Goal: Task Accomplishment & Management: Complete application form

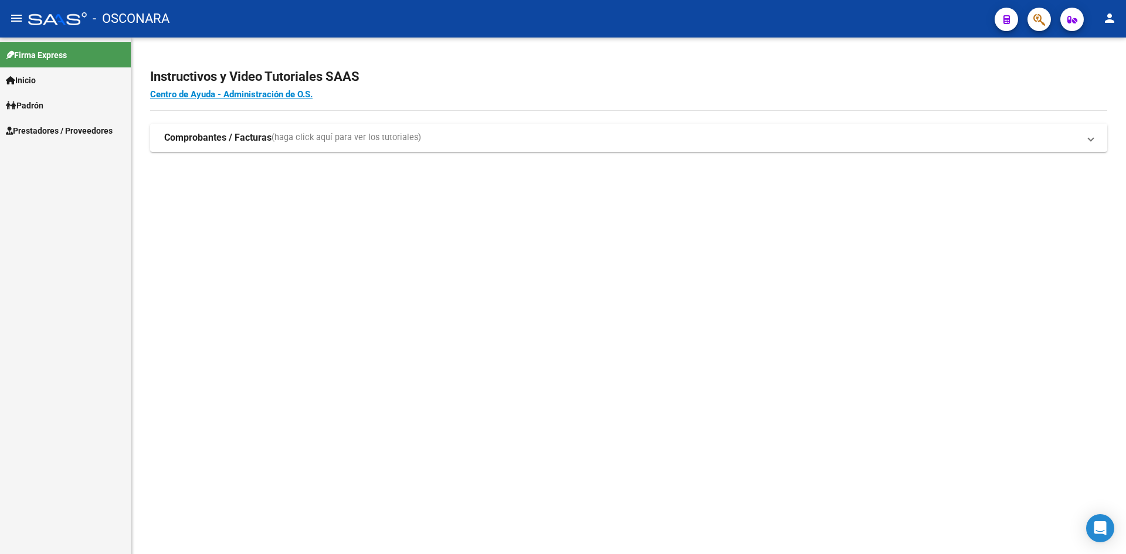
click at [89, 131] on span "Prestadores / Proveedores" at bounding box center [59, 130] width 107 height 13
click at [83, 154] on link "Facturas - Listado/Carga" at bounding box center [65, 155] width 131 height 25
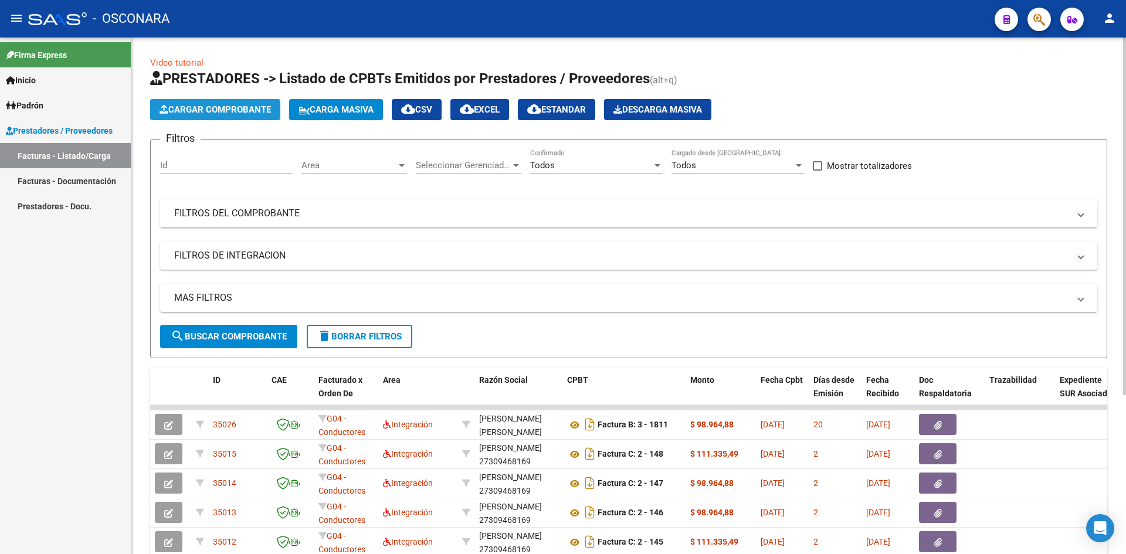
click at [232, 104] on button "Cargar Comprobante" at bounding box center [215, 109] width 130 height 21
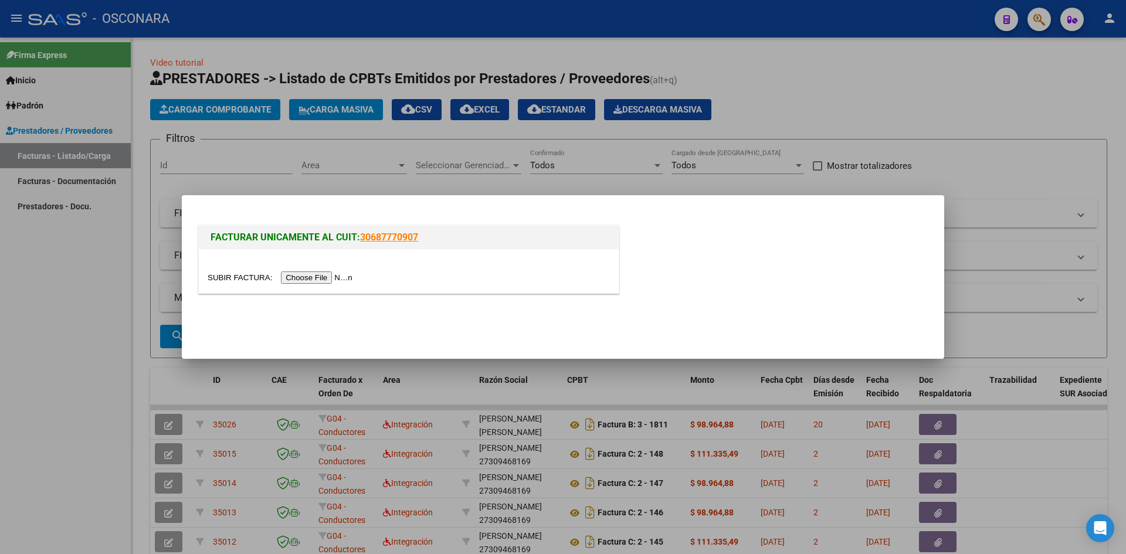
click at [297, 274] on input "file" at bounding box center [282, 278] width 148 height 12
click at [317, 277] on input "file" at bounding box center [282, 278] width 148 height 12
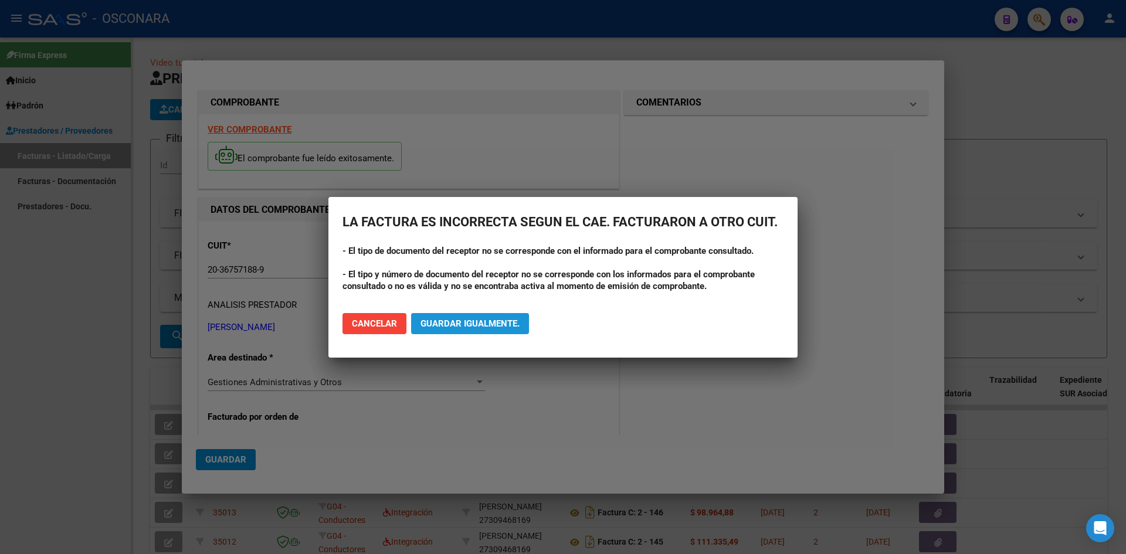
click at [457, 324] on span "Guardar igualmente." at bounding box center [470, 323] width 99 height 11
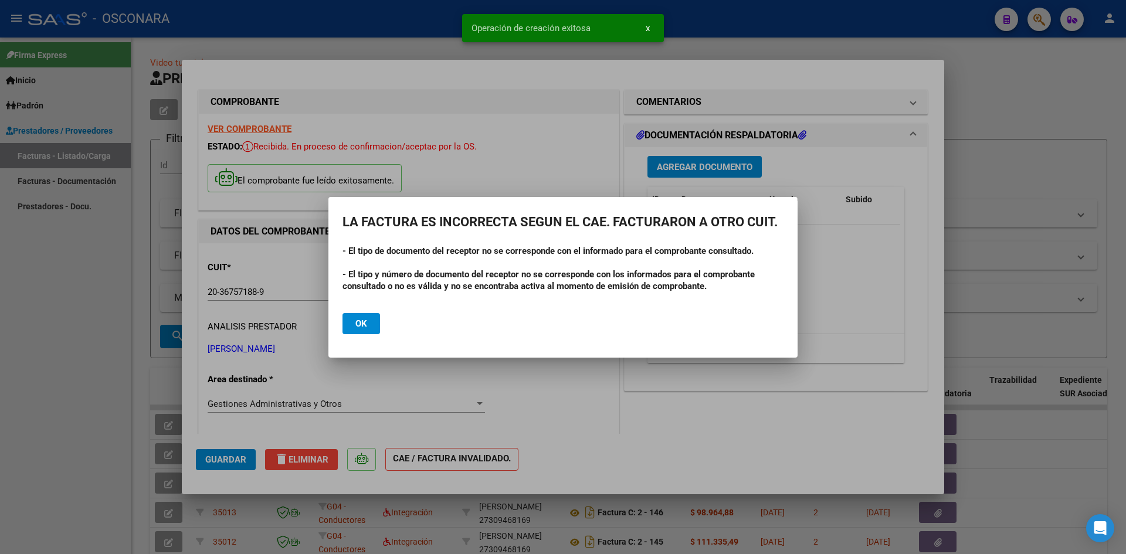
click at [392, 377] on div at bounding box center [563, 277] width 1126 height 554
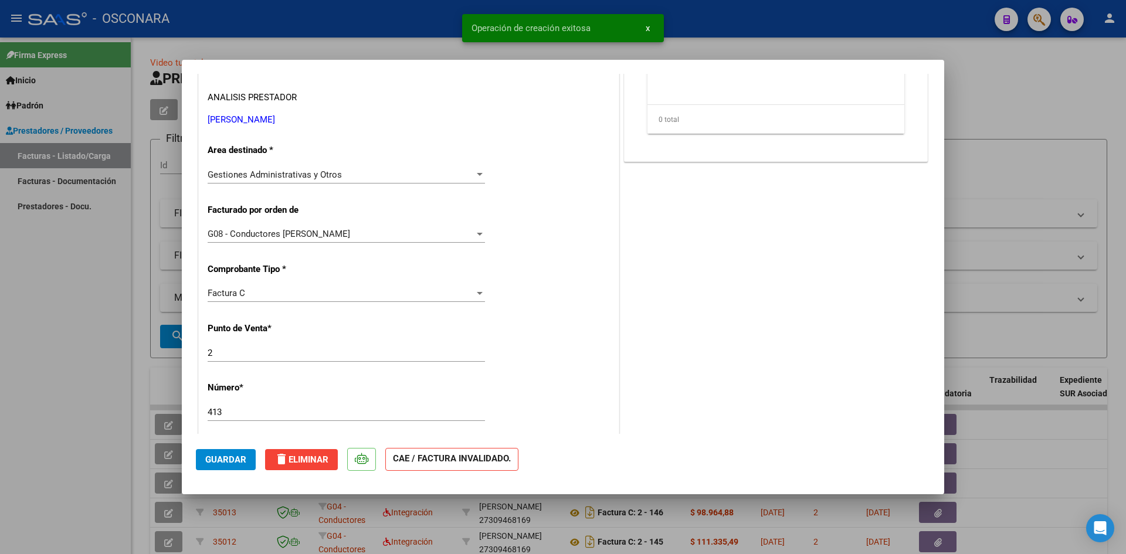
scroll to position [235, 0]
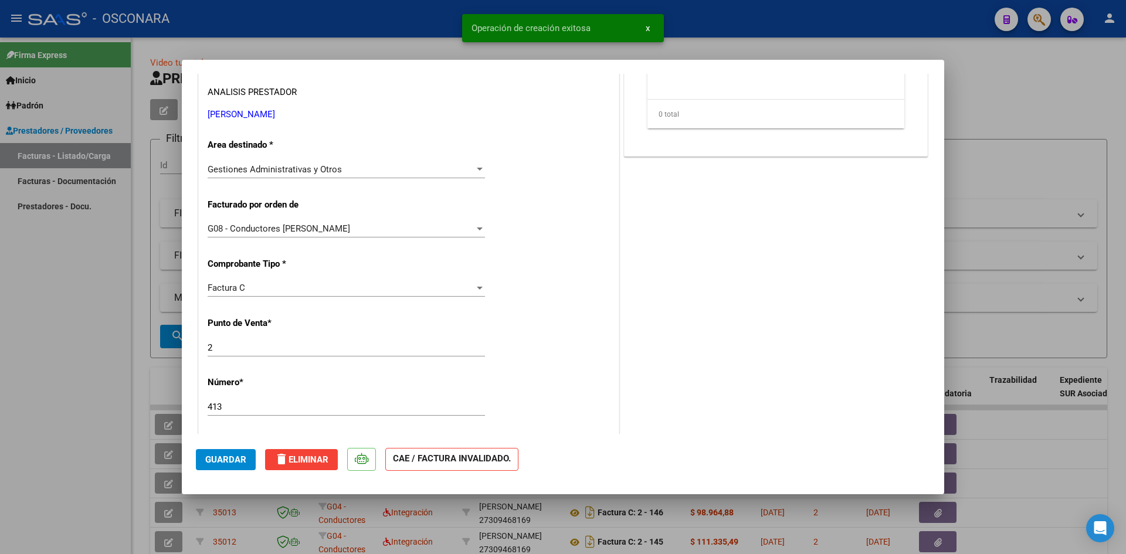
click at [337, 173] on span "Gestiones Administrativas y Otros" at bounding box center [275, 169] width 134 height 11
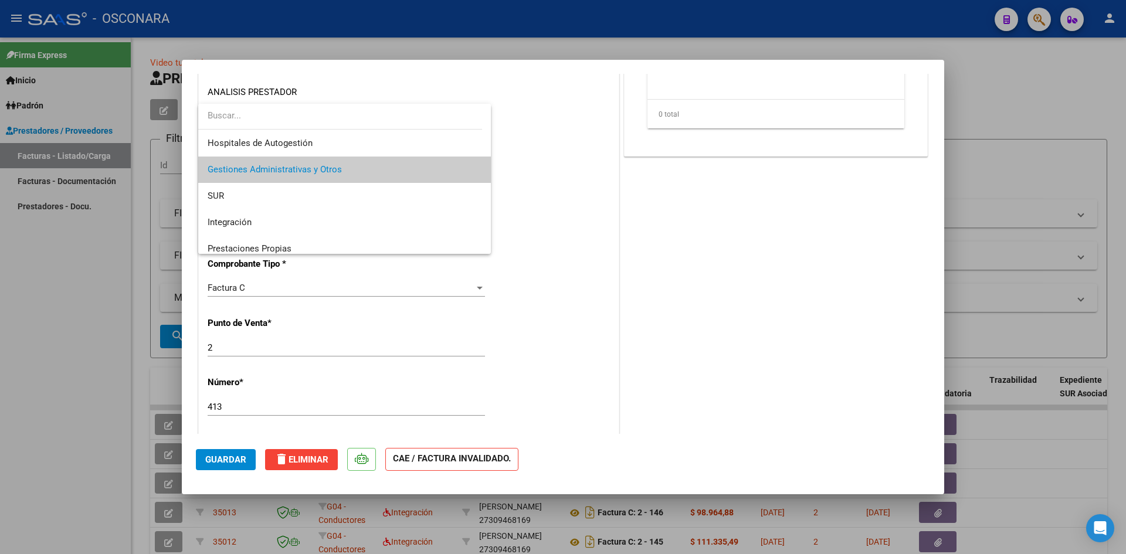
click at [385, 318] on div at bounding box center [563, 277] width 1126 height 554
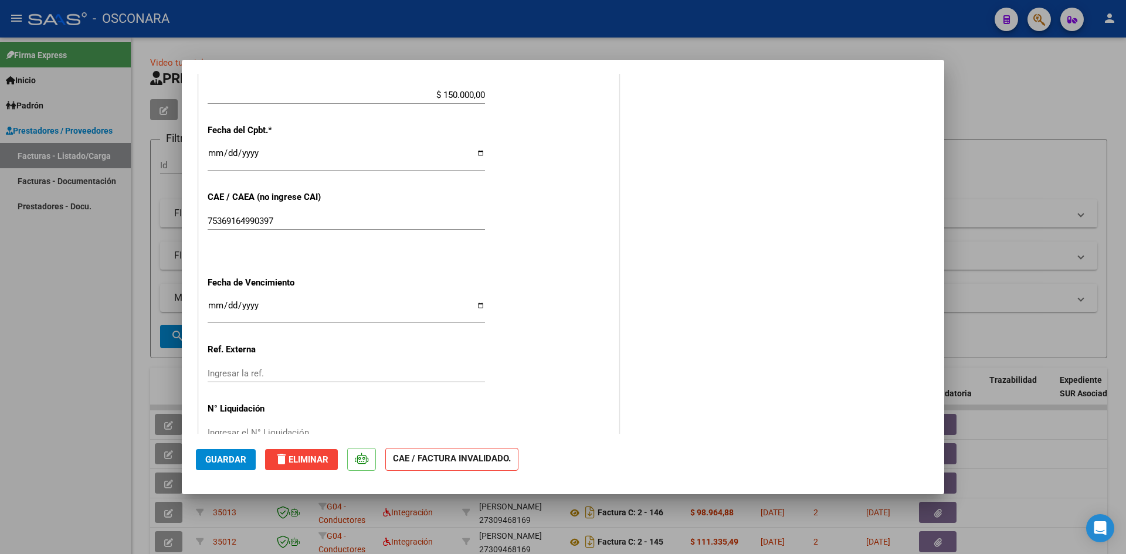
scroll to position [636, 0]
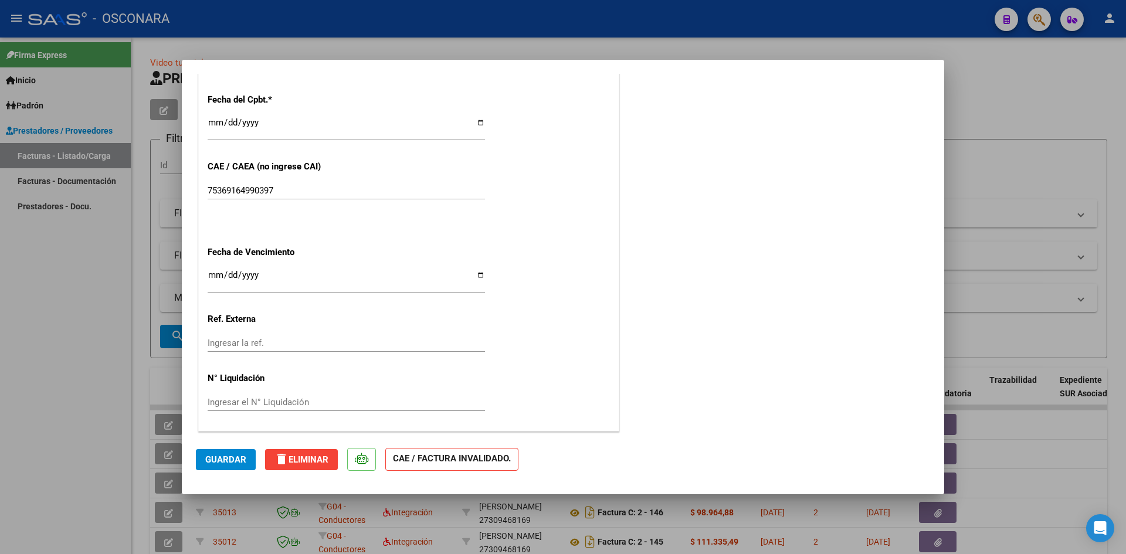
click at [288, 277] on input "Ingresar la fecha" at bounding box center [346, 279] width 277 height 19
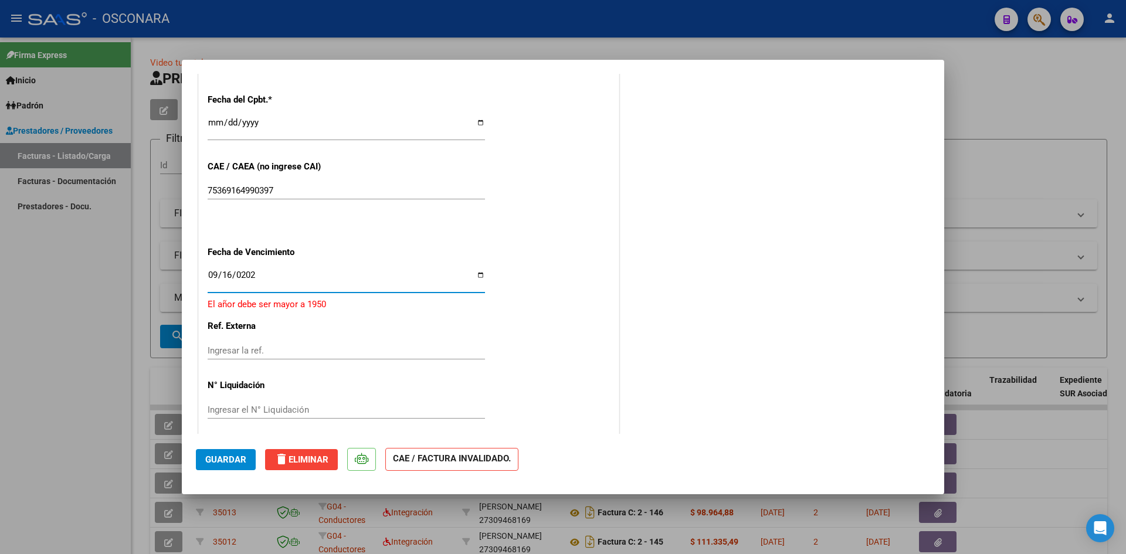
type input "[DATE]"
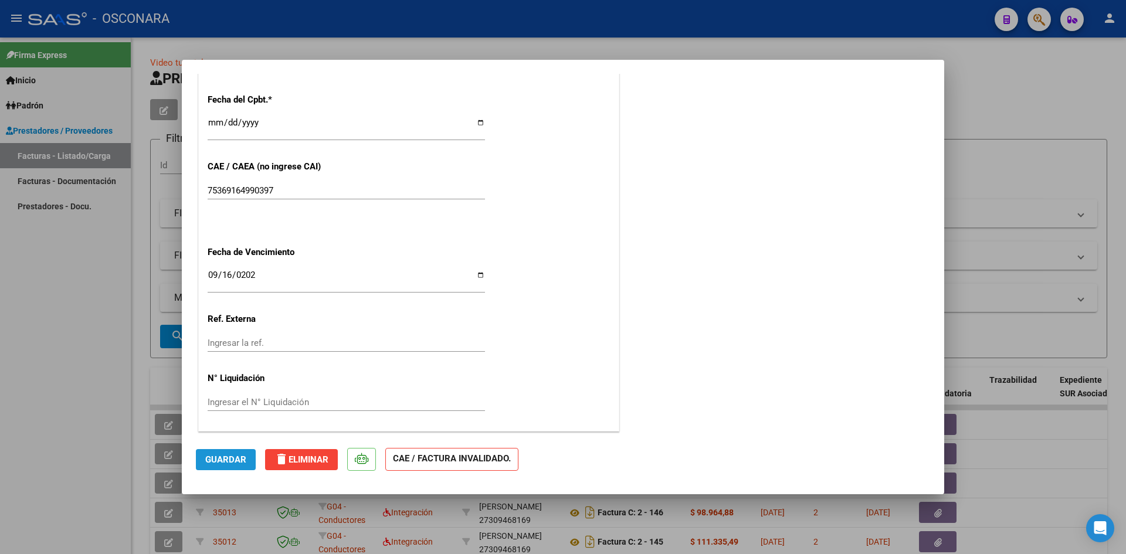
click at [230, 455] on span "Guardar" at bounding box center [225, 460] width 41 height 11
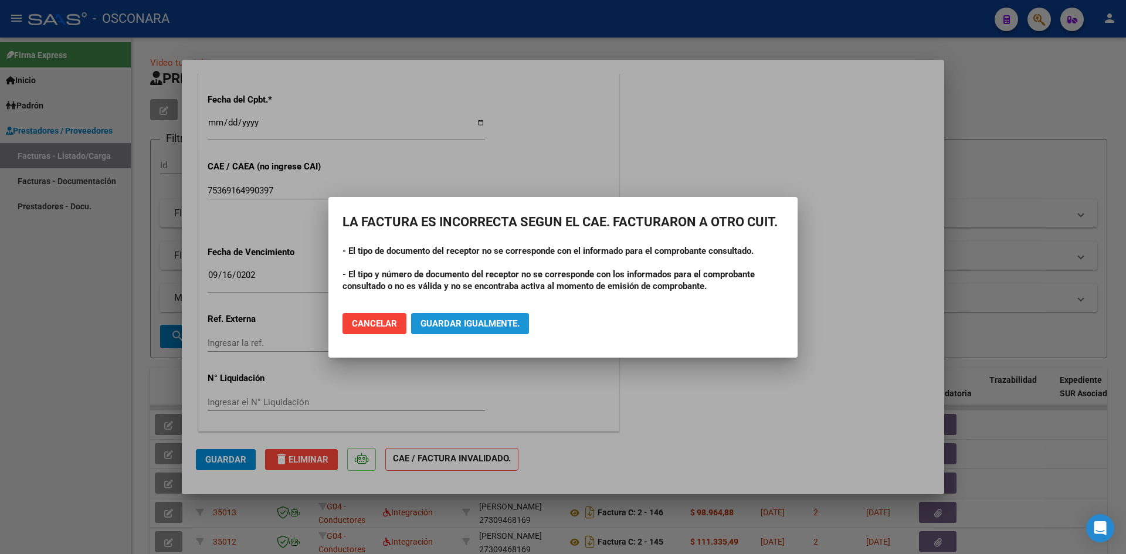
click at [445, 322] on span "Guardar igualmente." at bounding box center [470, 323] width 99 height 11
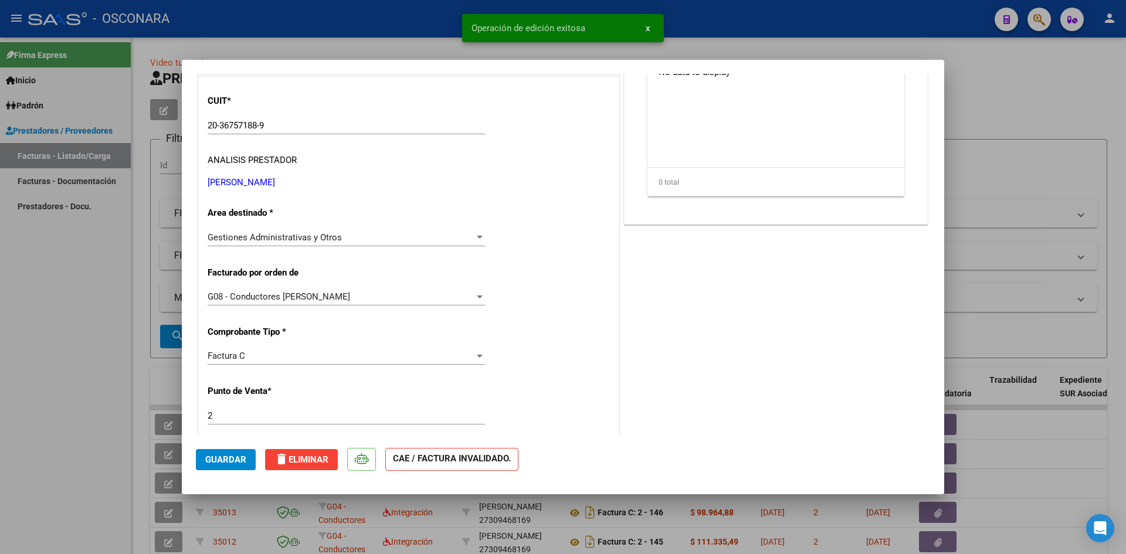
scroll to position [0, 0]
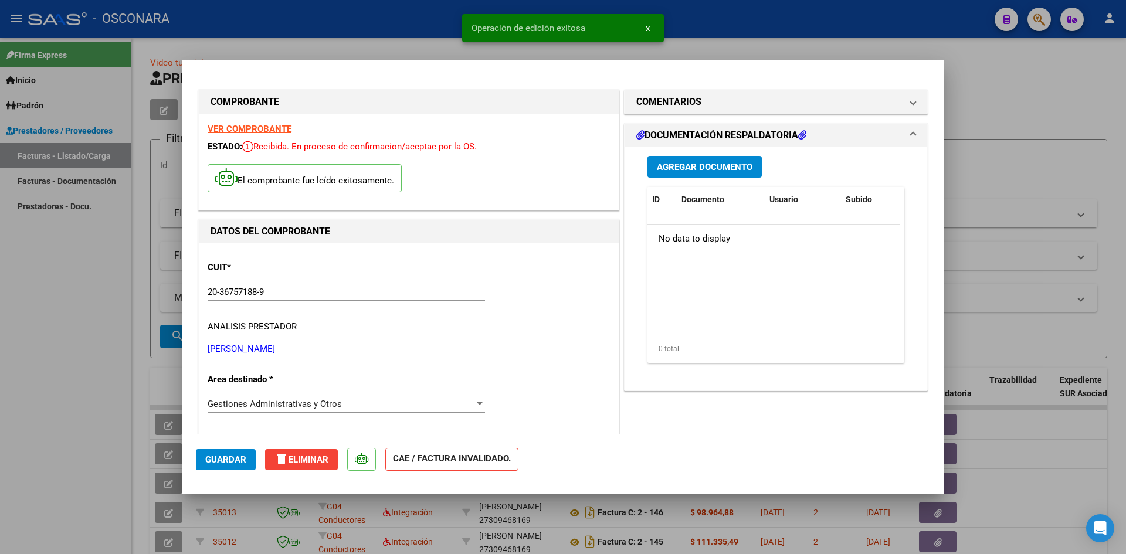
drag, startPoint x: 696, startPoint y: 184, endPoint x: 696, endPoint y: 172, distance: 12.3
click at [696, 178] on div "Agregar Documento ID Documento Usuario Subido Acción No data to display 0 total…" at bounding box center [776, 264] width 274 height 234
click at [696, 171] on span "Agregar Documento" at bounding box center [705, 167] width 96 height 11
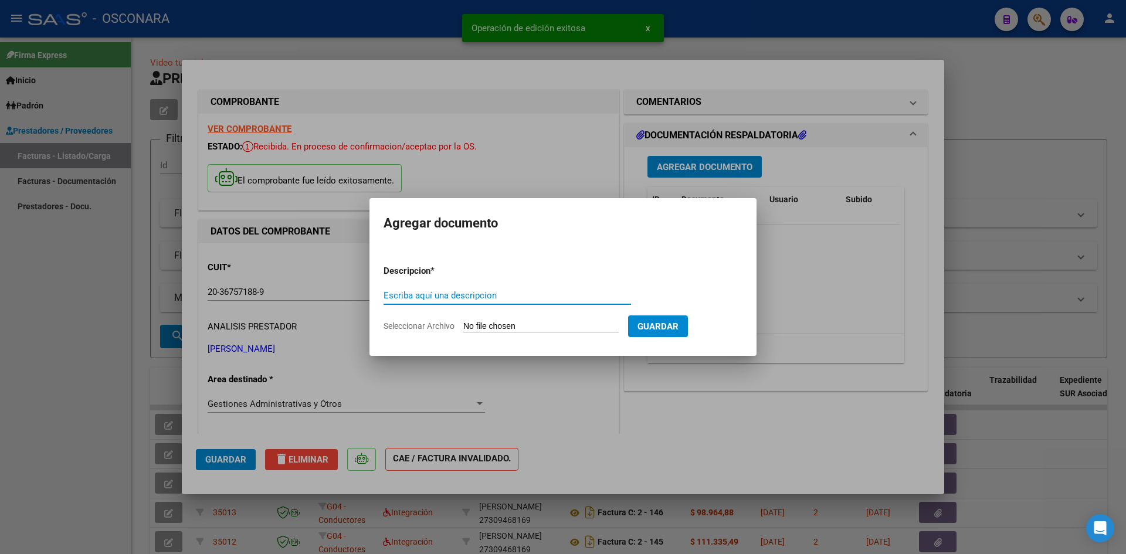
click at [533, 325] on input "Seleccionar Archivo" at bounding box center [540, 326] width 155 height 11
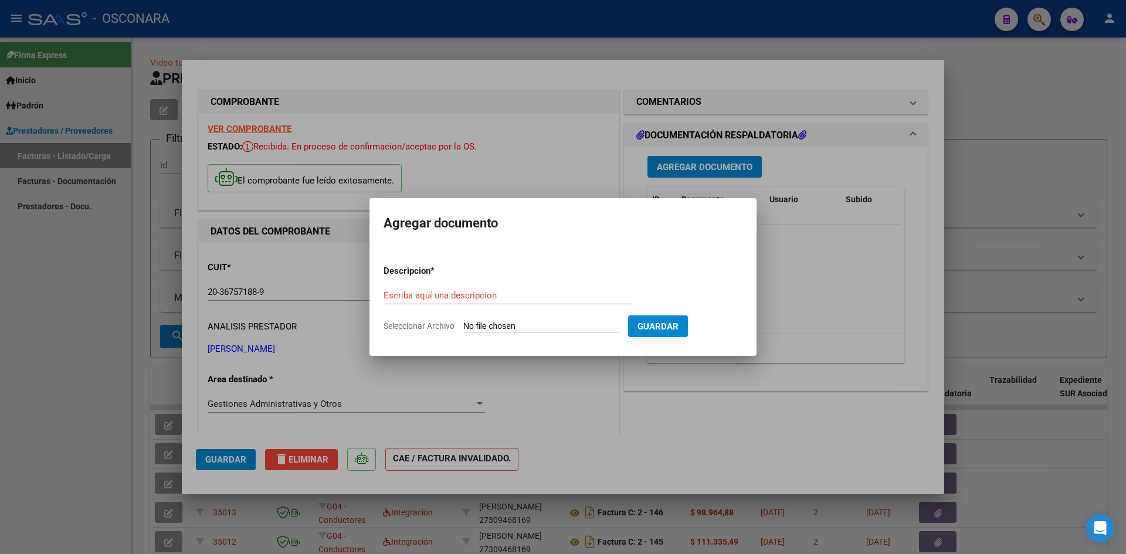
type input "C:\fakepath\cbu [PERSON_NAME] y calu [PERSON_NAME].pdf"
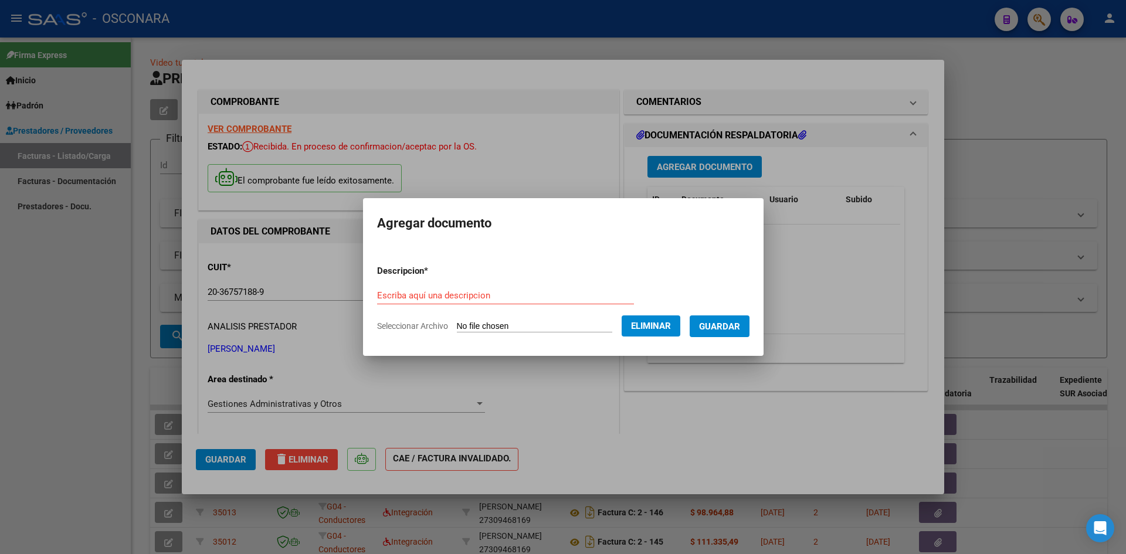
click at [492, 291] on input "Escriba aquí una descripcion" at bounding box center [505, 295] width 257 height 11
type input "cbu"
click at [723, 316] on button "Guardar" at bounding box center [720, 327] width 60 height 22
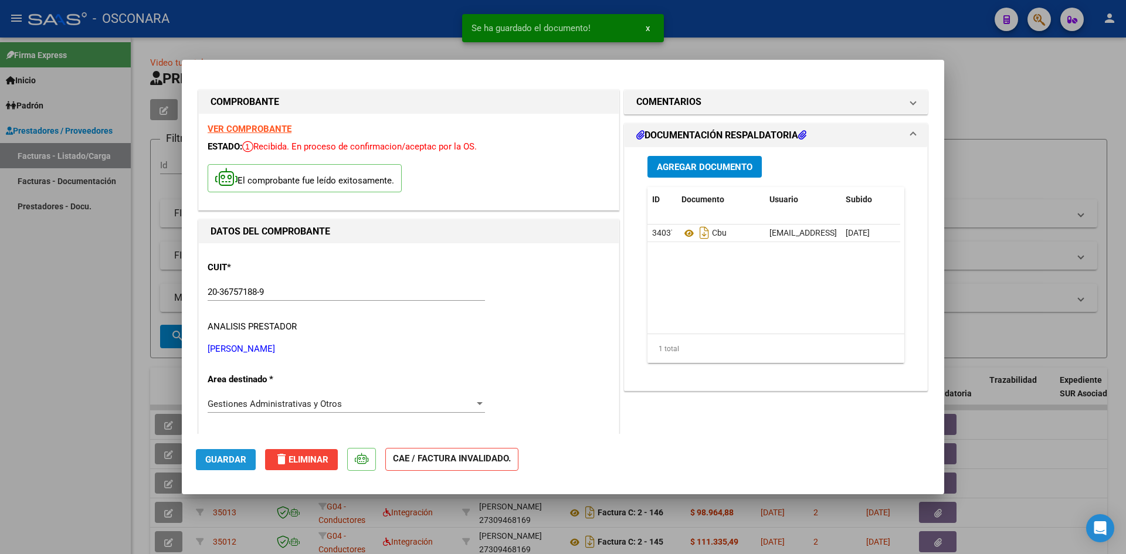
click at [222, 459] on span "Guardar" at bounding box center [225, 460] width 41 height 11
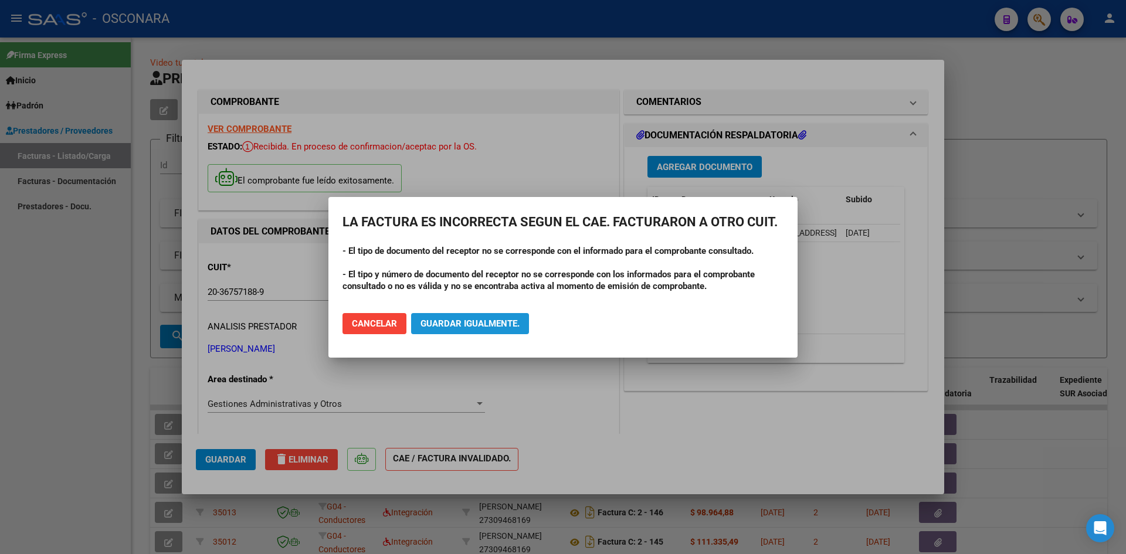
click at [473, 323] on span "Guardar igualmente." at bounding box center [470, 323] width 99 height 11
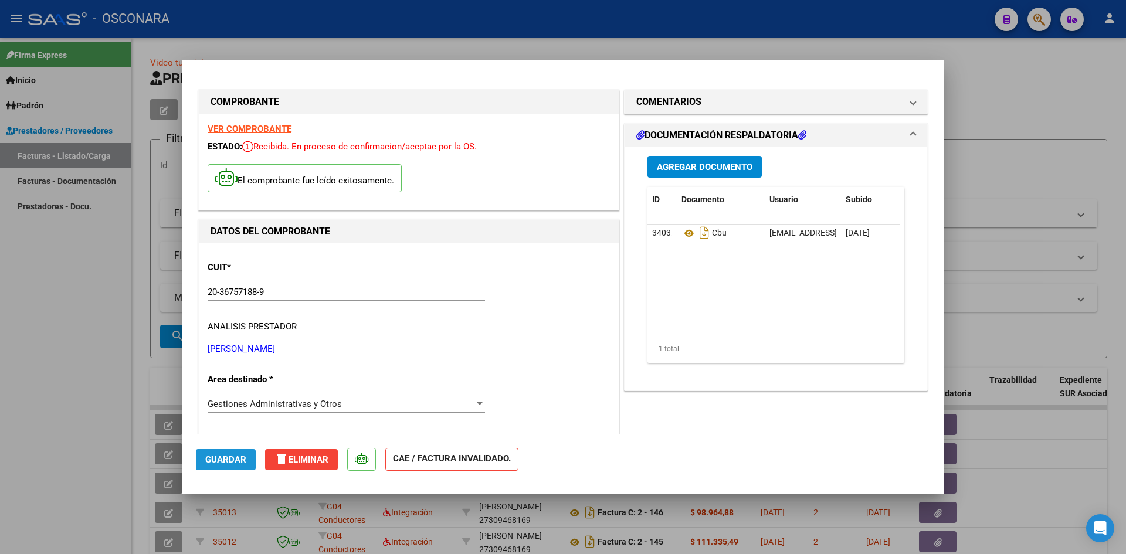
click at [235, 465] on span "Guardar" at bounding box center [225, 460] width 41 height 11
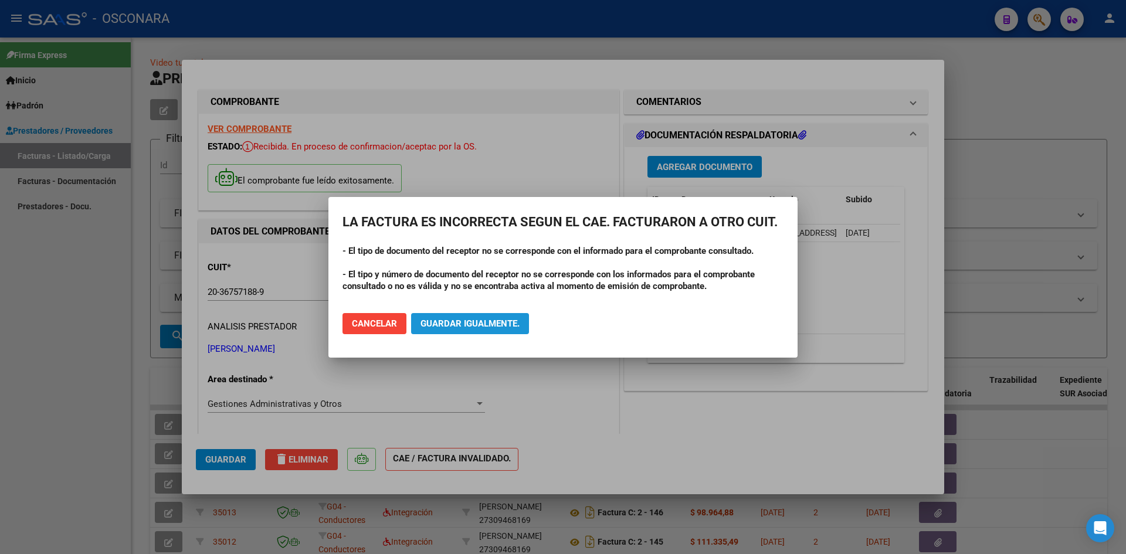
drag, startPoint x: 499, startPoint y: 320, endPoint x: 581, endPoint y: 303, distance: 83.7
click at [499, 320] on span "Guardar igualmente." at bounding box center [470, 323] width 99 height 11
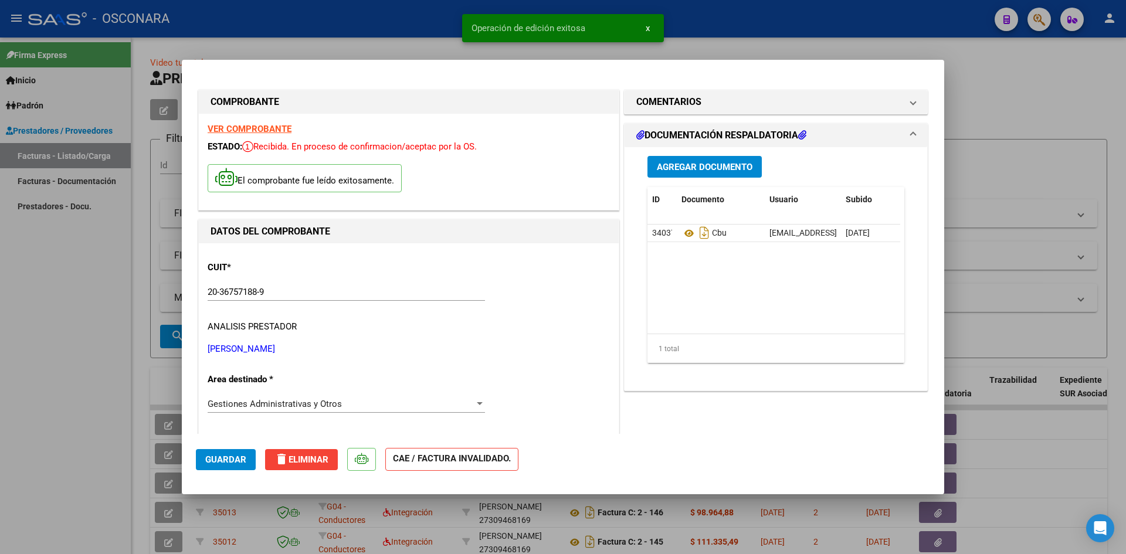
click at [1045, 278] on div at bounding box center [563, 277] width 1126 height 554
type input "$ 0,00"
